Goal: Book appointment/travel/reservation

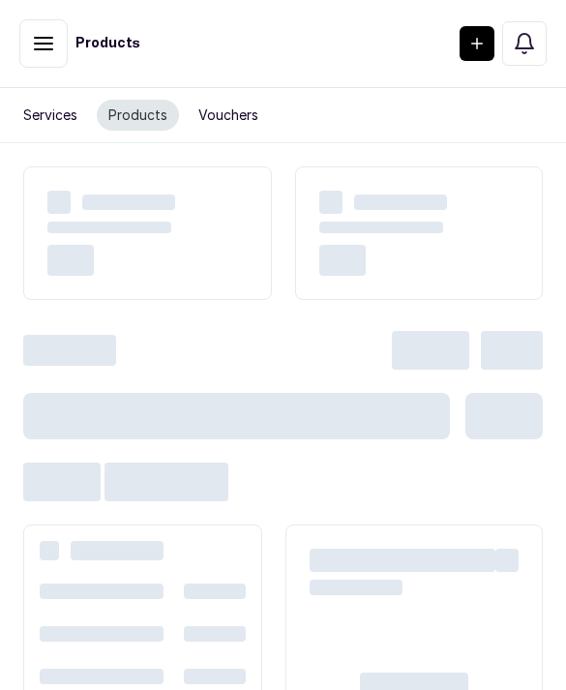
scroll to position [33, 0]
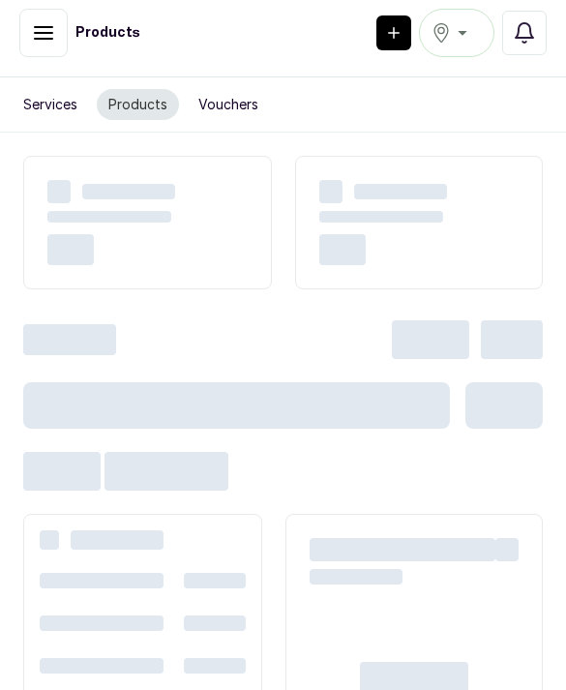
click at [52, 27] on button "button" at bounding box center [43, 33] width 48 height 48
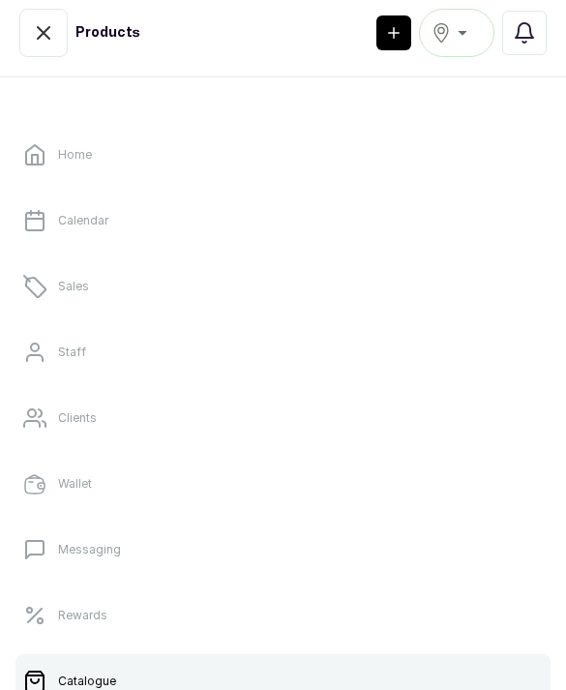
click at [98, 224] on p "Calendar" at bounding box center [83, 220] width 50 height 15
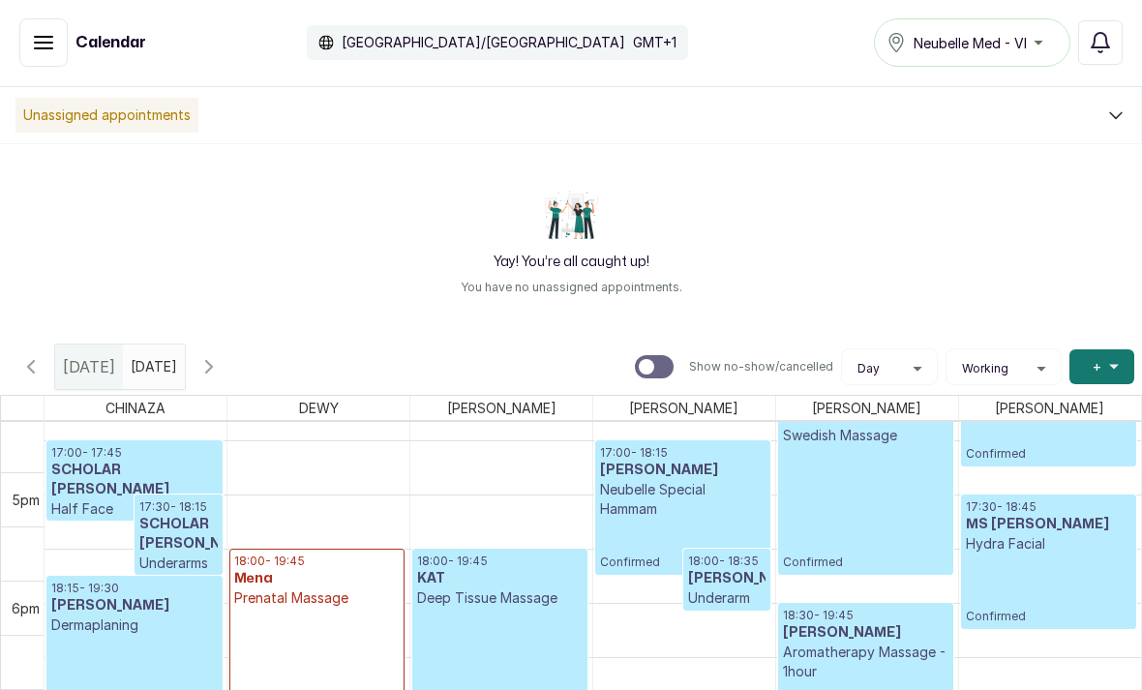
scroll to position [1990, 0]
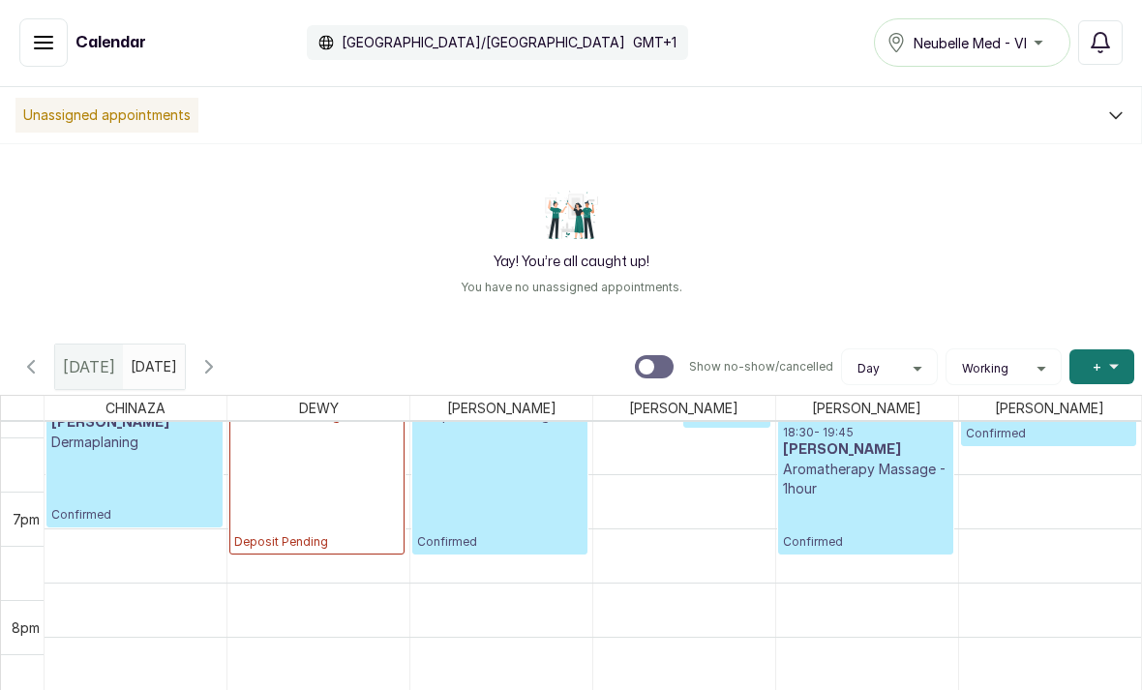
click at [583, 303] on div "Yay! You’re all caught up! You have no unassigned appointments." at bounding box center [571, 241] width 1142 height 194
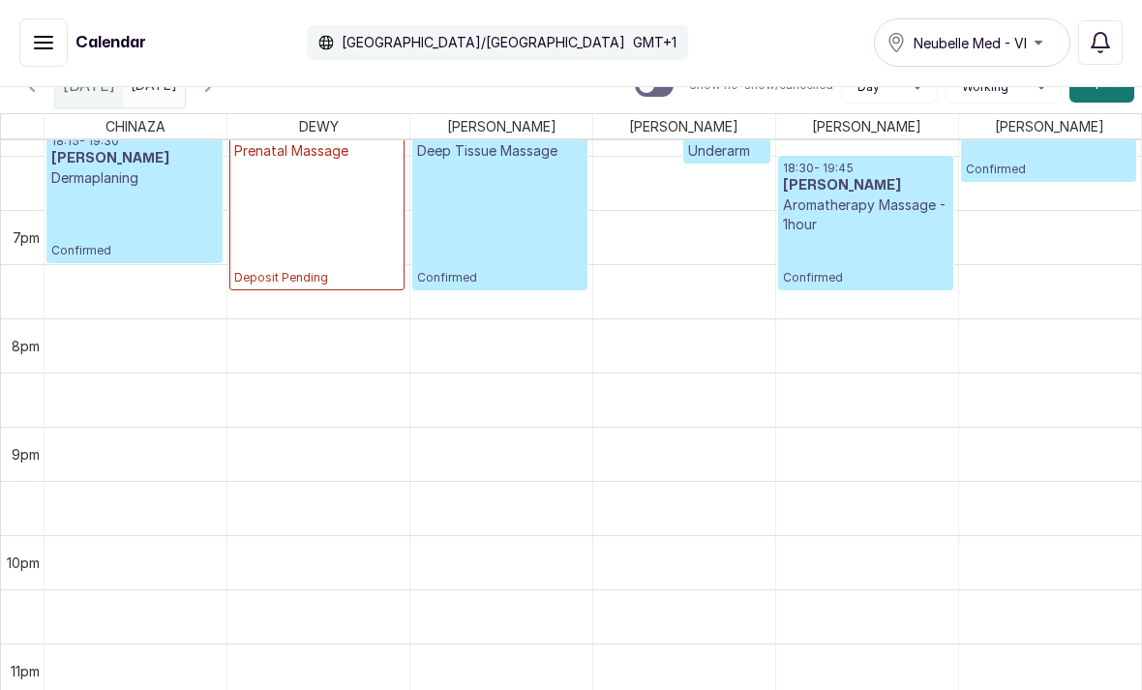
scroll to position [272, 0]
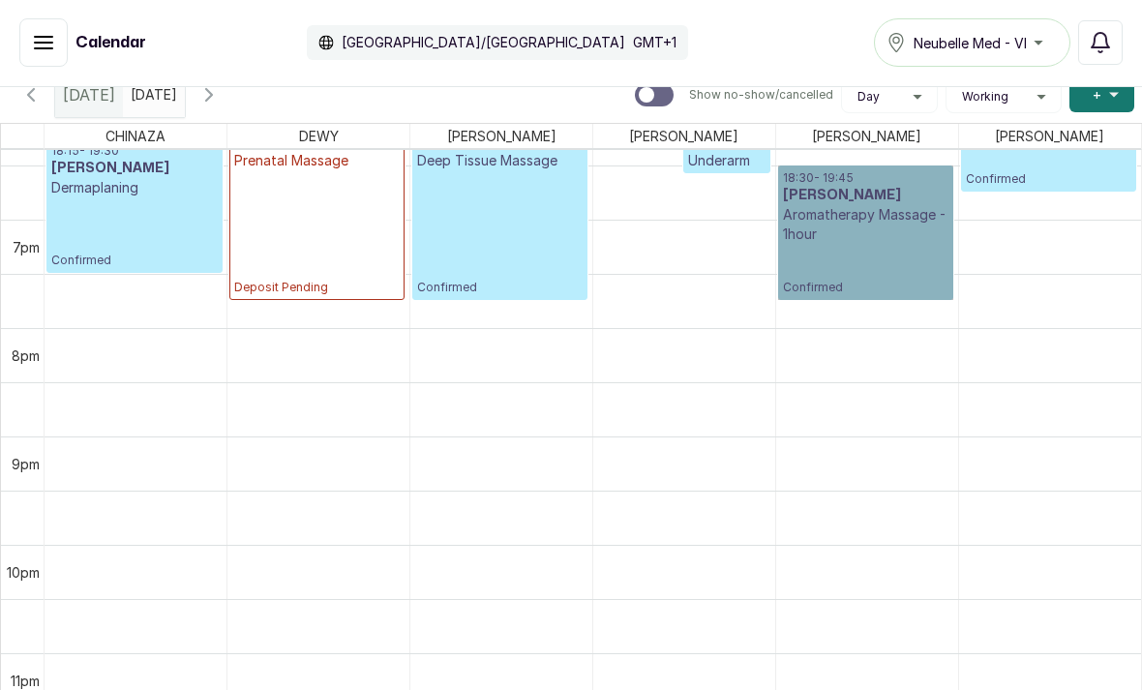
click at [807, 178] on link "18:30 - 19:45 HADRAT ABOLADE Aromatherapy Massage - 1hour Confirmed" at bounding box center [865, 233] width 175 height 135
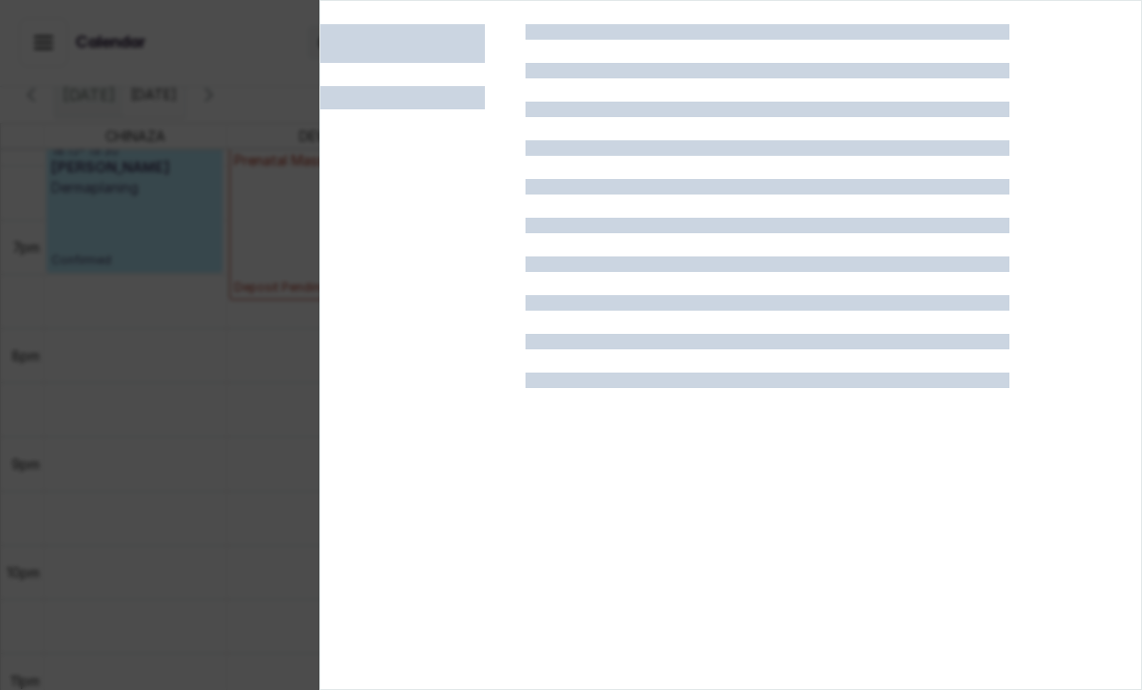
click at [263, 335] on div at bounding box center [571, 345] width 1142 height 690
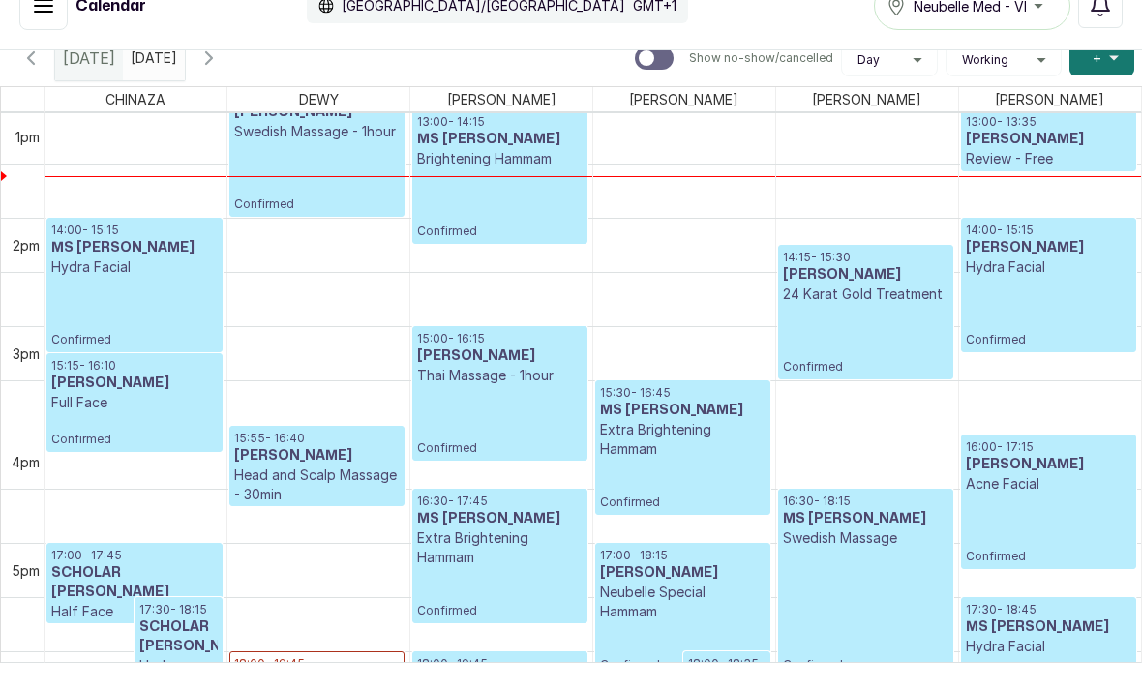
scroll to position [11, 0]
